Goal: Find contact information: Find contact information

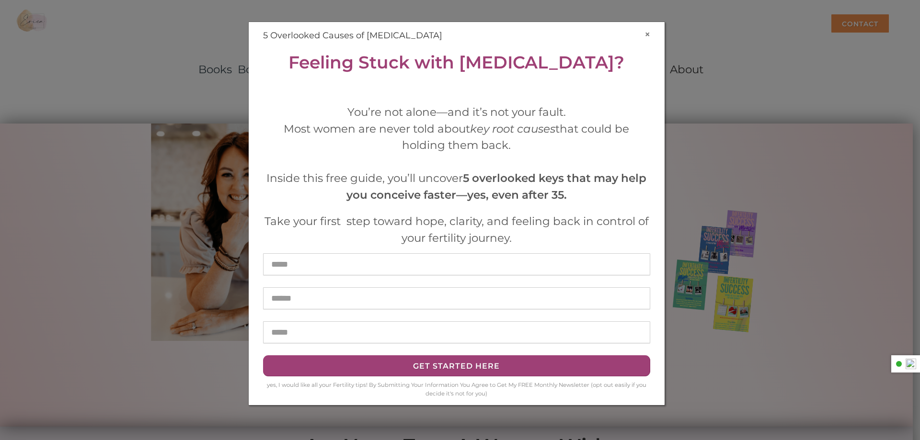
click at [647, 33] on button "×" at bounding box center [648, 34] width 6 height 10
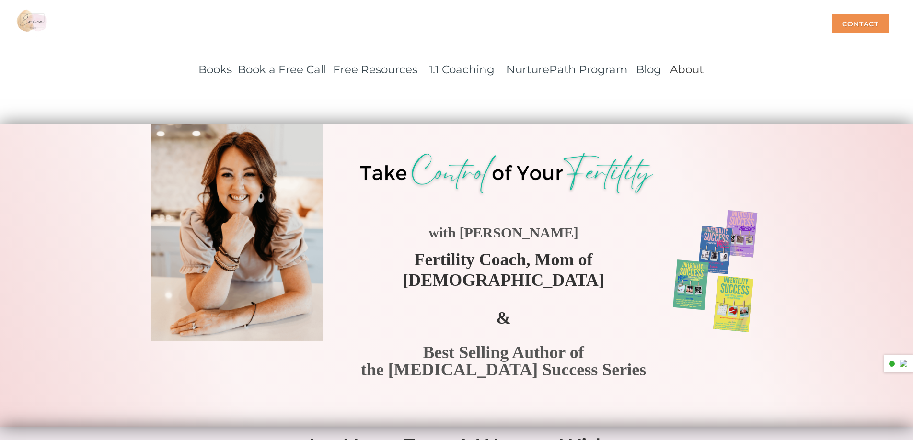
click at [26, 19] on img at bounding box center [32, 24] width 36 height 48
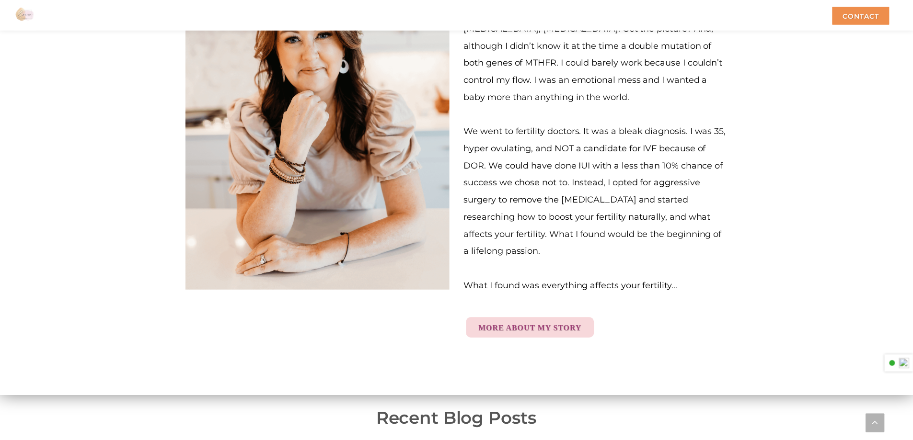
scroll to position [2579, 0]
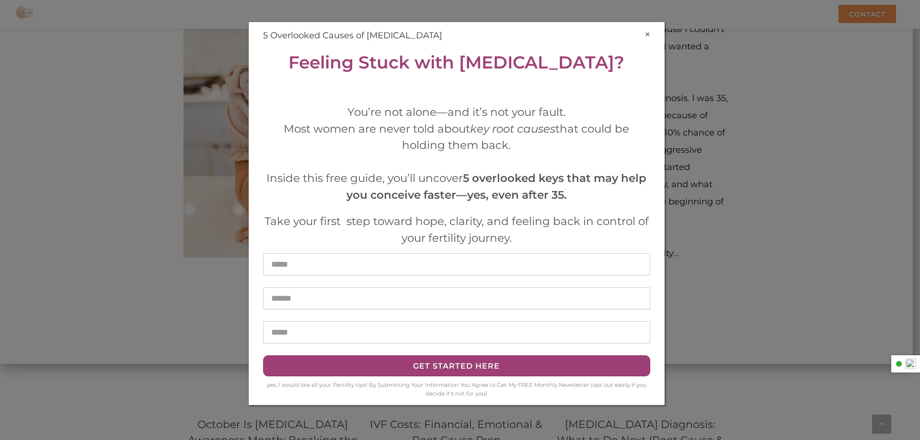
click at [649, 35] on button "×" at bounding box center [648, 34] width 6 height 10
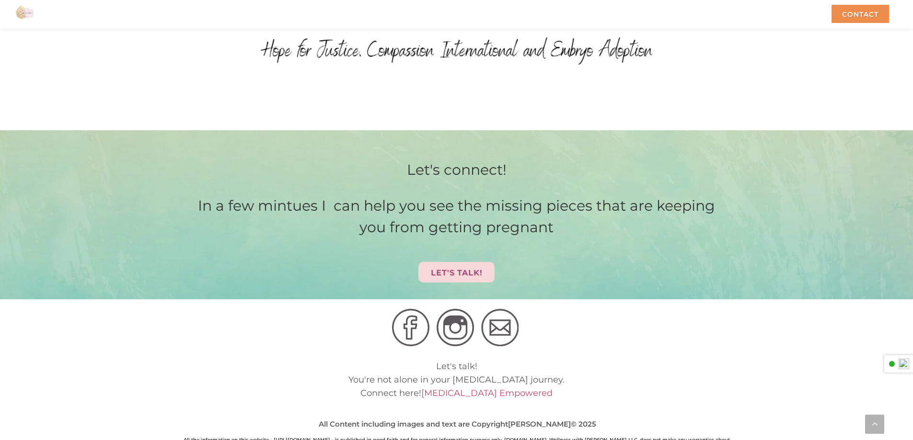
scroll to position [4487, 0]
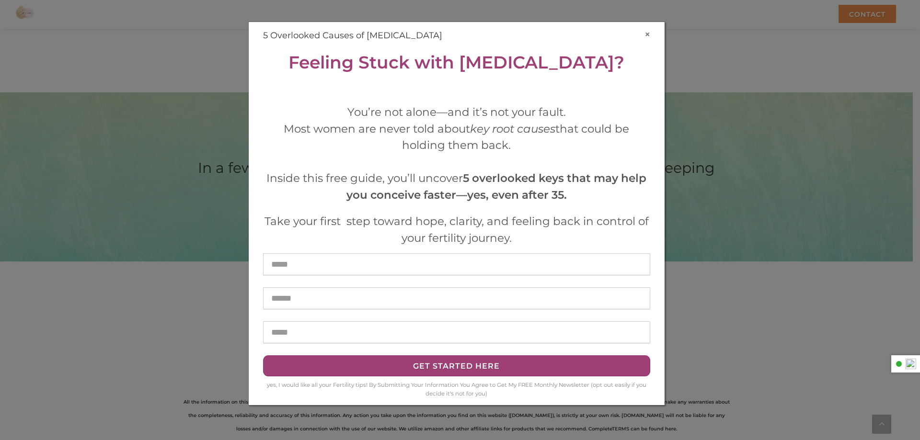
click at [647, 34] on button "×" at bounding box center [648, 34] width 6 height 10
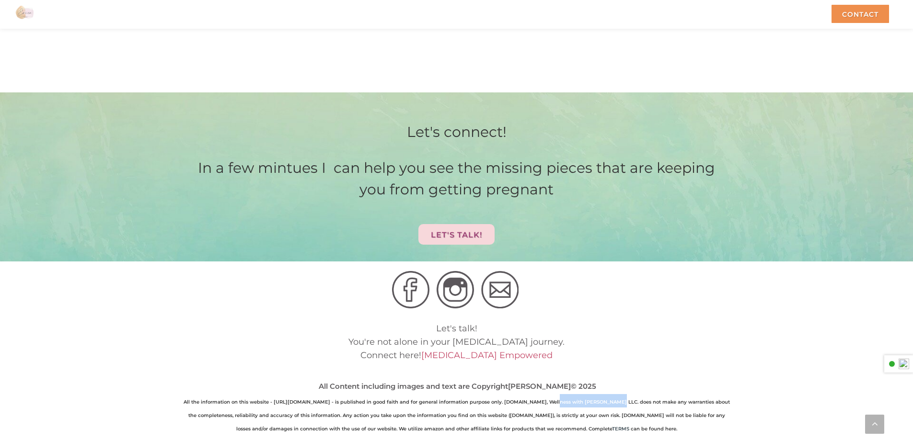
drag, startPoint x: 555, startPoint y: 371, endPoint x: 613, endPoint y: 372, distance: 59.0
click at [613, 399] on strong "All the information on this website - [URL][DOMAIN_NAME] - is published in good…" at bounding box center [457, 415] width 546 height 33
copy strong "Wellness with Erica LLC"
click at [707, 322] on div "Let's talk! You're not alone in your infertility journey. Connect her e! Infert…" at bounding box center [457, 378] width 546 height 113
drag, startPoint x: 555, startPoint y: 370, endPoint x: 613, endPoint y: 370, distance: 59.0
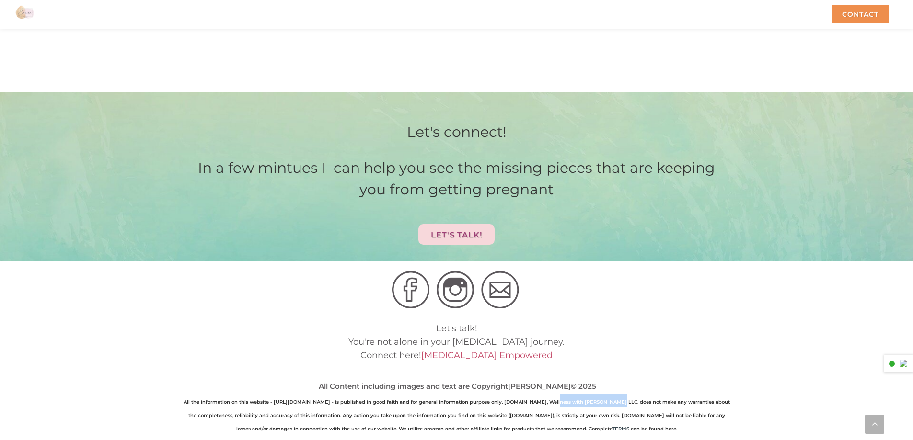
click at [613, 399] on strong "All the information on this website - [URL][DOMAIN_NAME] - is published in good…" at bounding box center [457, 415] width 546 height 33
copy strong "Wellness with Erica LLC"
